Goal: Task Accomplishment & Management: Manage account settings

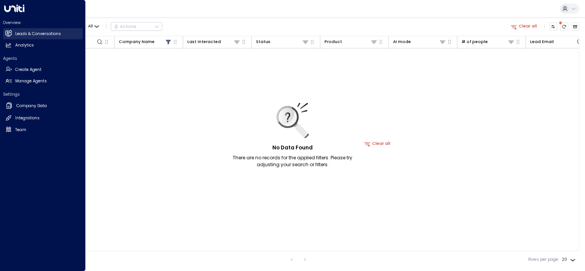
click at [25, 34] on h2 "Leads & Conversations" at bounding box center [38, 34] width 46 height 6
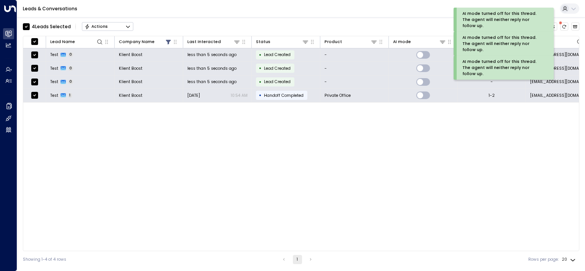
click at [125, 26] on icon "Button group with a nested menu" at bounding box center [127, 26] width 5 height 5
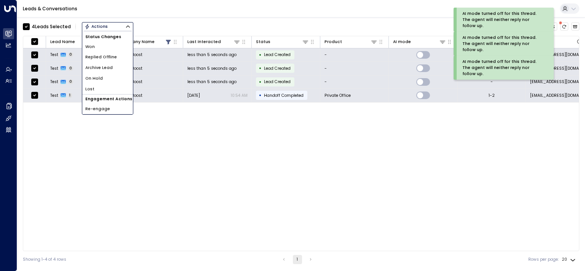
click at [102, 66] on span "Archive Lead" at bounding box center [98, 68] width 27 height 6
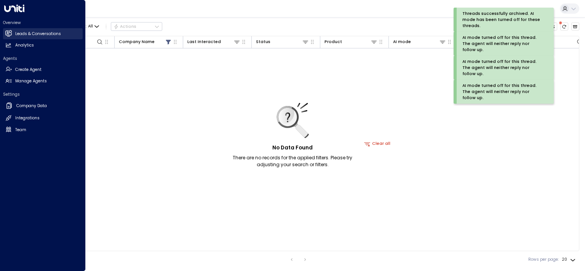
click at [39, 34] on h2 "Leads & Conversations" at bounding box center [38, 34] width 46 height 6
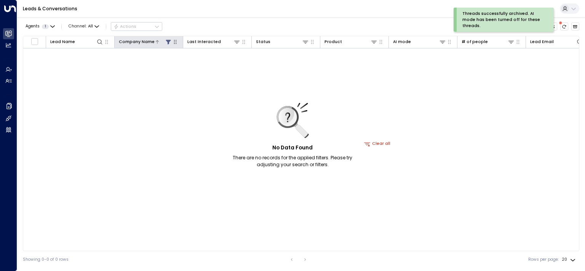
click at [168, 42] on icon at bounding box center [168, 42] width 5 height 5
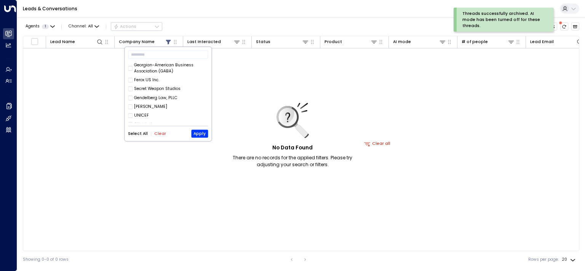
click at [159, 134] on button "Clear" at bounding box center [160, 133] width 12 height 5
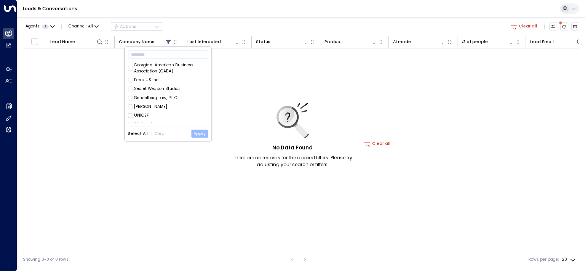
click at [206, 131] on button "Apply" at bounding box center [199, 134] width 17 height 8
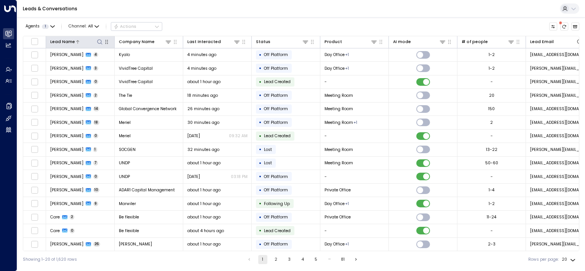
click at [100, 41] on icon at bounding box center [100, 42] width 6 height 6
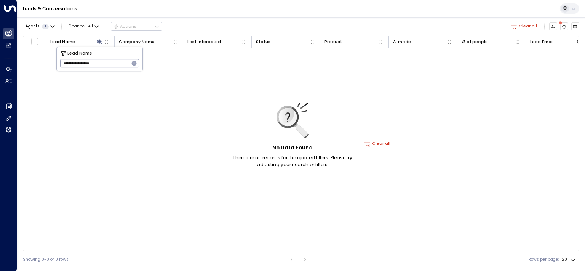
click at [118, 64] on input "**********" at bounding box center [94, 63] width 69 height 12
click at [109, 63] on input "**********" at bounding box center [94, 63] width 69 height 12
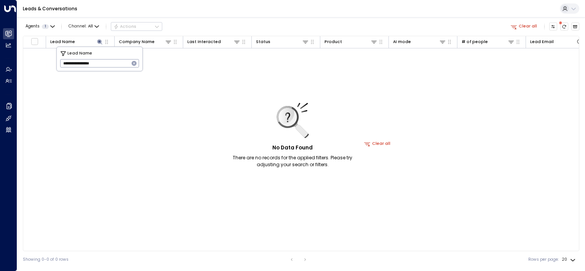
paste input "text"
type input "********"
click at [198, 25] on div "Agents 1 Channel: All Actions Clear all" at bounding box center [301, 26] width 557 height 13
click at [100, 42] on icon at bounding box center [99, 41] width 5 height 5
click at [100, 43] on icon at bounding box center [100, 42] width 6 height 6
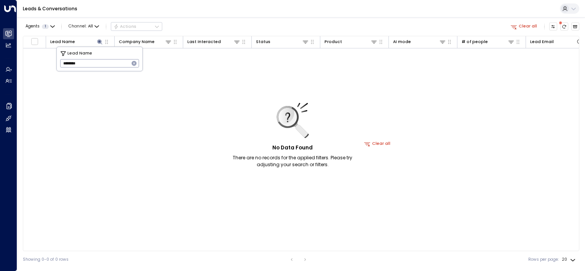
click at [106, 62] on input "********" at bounding box center [94, 63] width 69 height 12
click at [136, 86] on div "No Data Found There are no records for the applied filters. Please try adjustin…" at bounding box center [377, 143] width 709 height 191
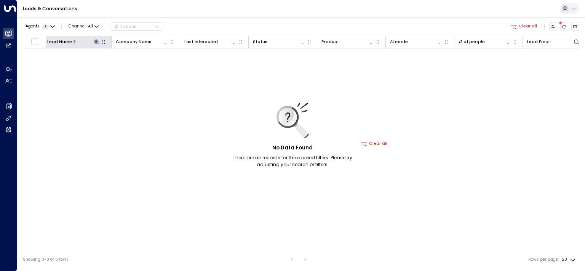
click at [97, 45] on icon at bounding box center [97, 42] width 6 height 6
click at [129, 65] on icon "button" at bounding box center [131, 63] width 6 height 6
drag, startPoint x: 267, startPoint y: 232, endPoint x: 268, endPoint y: 247, distance: 14.9
click at [268, 232] on div "No Data Found There are no records for the applied filters. Please try adjustin…" at bounding box center [374, 143] width 709 height 191
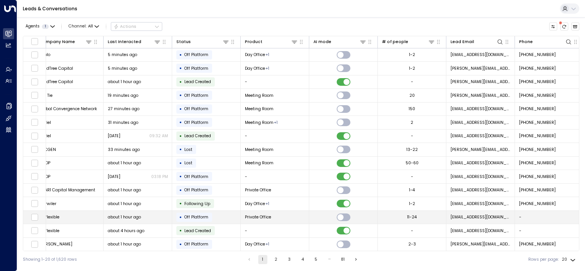
scroll to position [0, 83]
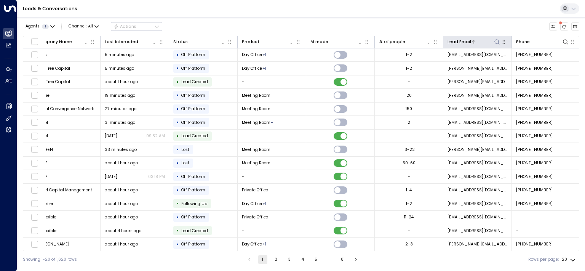
click at [497, 39] on icon at bounding box center [497, 42] width 6 height 6
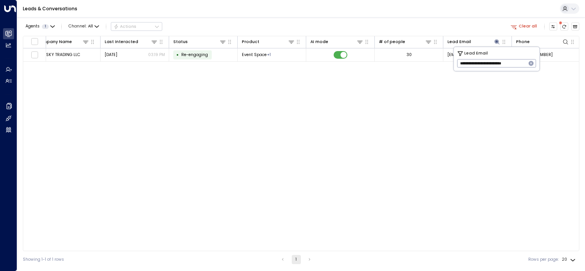
type input "**********"
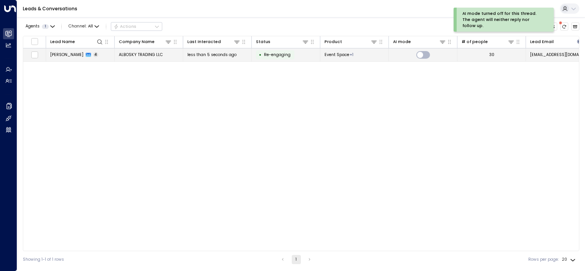
click at [74, 52] on span "[PERSON_NAME]" at bounding box center [66, 55] width 33 height 6
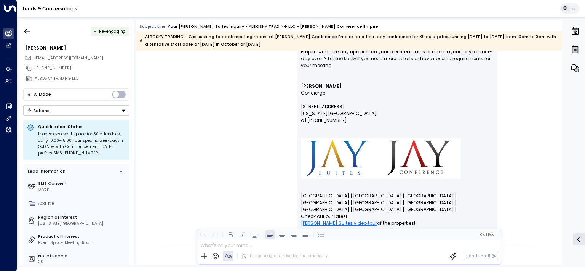
scroll to position [764, 0]
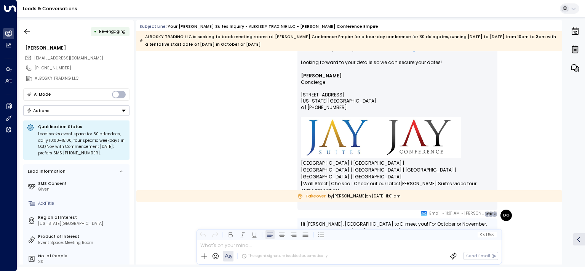
click at [83, 112] on button "Actions" at bounding box center [76, 110] width 106 height 11
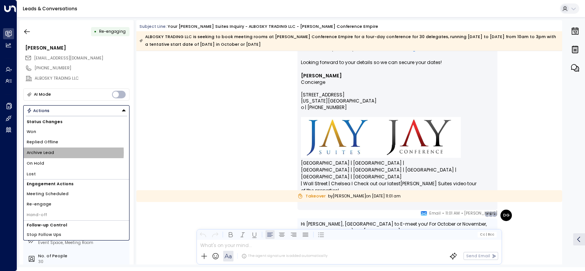
click at [50, 152] on span "Archive Lead" at bounding box center [40, 153] width 27 height 6
